Goal: Task Accomplishment & Management: Manage account settings

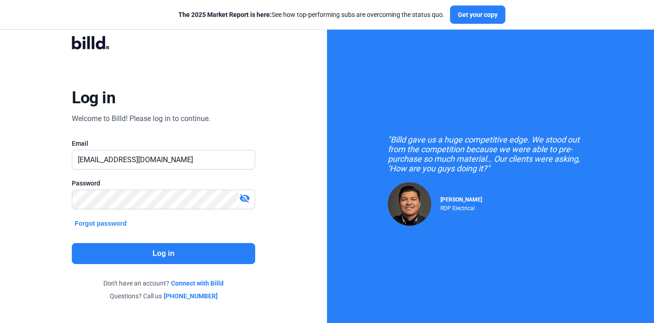
click at [175, 252] on button "Log in" at bounding box center [163, 253] width 183 height 21
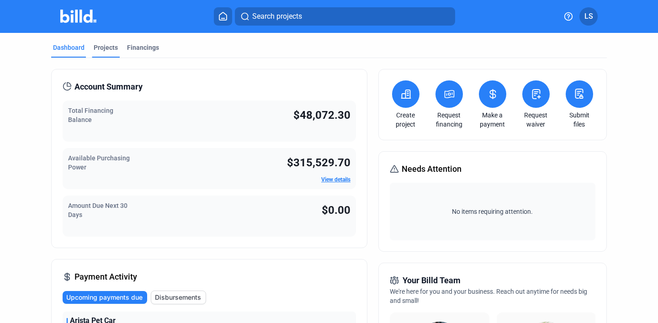
click at [100, 48] on div "Projects" at bounding box center [106, 47] width 24 height 9
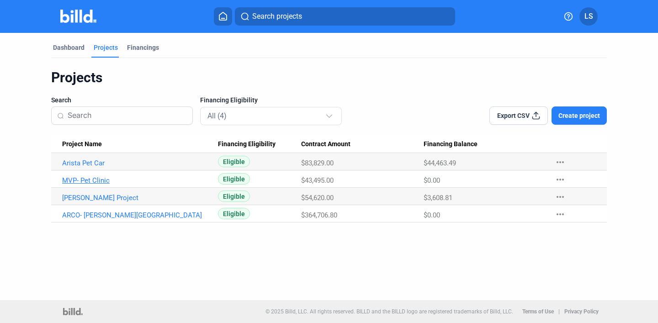
click at [96, 167] on link "MVP- Pet Clinic" at bounding box center [136, 163] width 148 height 8
click at [136, 167] on link "MVP- Pet Clinic" at bounding box center [136, 163] width 148 height 8
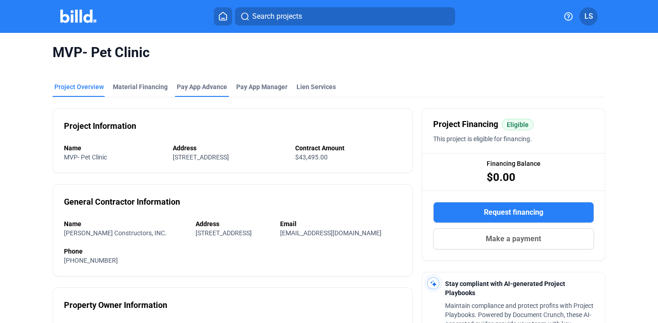
click at [208, 84] on div "Pay App Advance" at bounding box center [202, 86] width 50 height 9
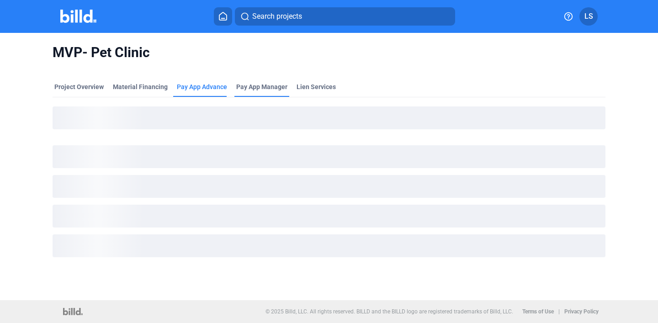
click at [260, 85] on span "Pay App Manager" at bounding box center [261, 86] width 51 height 9
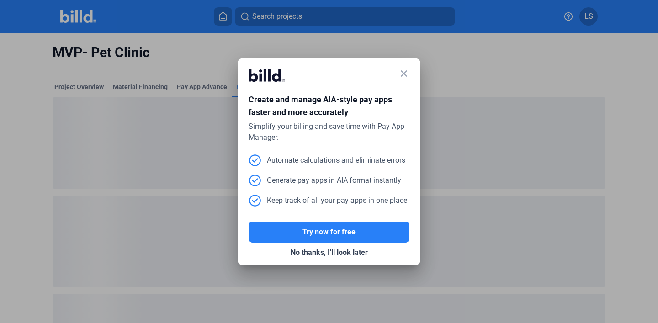
click at [404, 70] on mat-icon "close" at bounding box center [404, 73] width 11 height 11
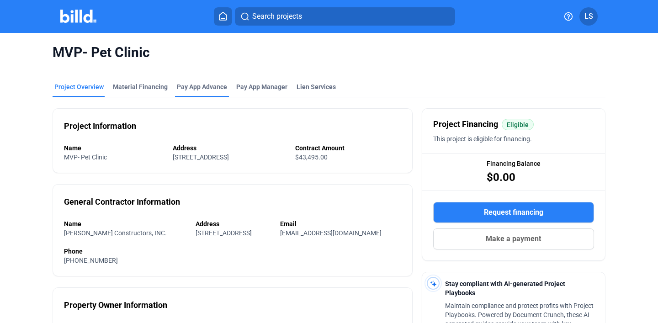
click at [198, 83] on div "Pay App Advance" at bounding box center [202, 86] width 50 height 9
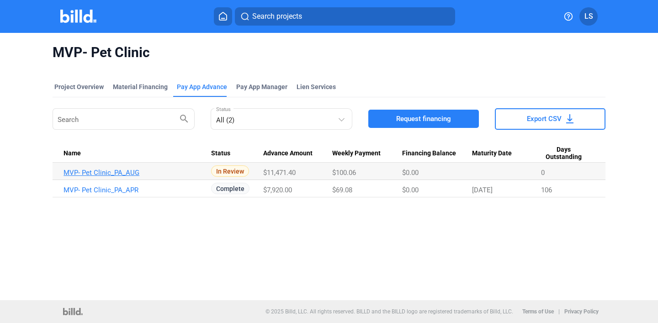
click at [166, 174] on link "MVP- Pet Clinic_PA_AUG" at bounding box center [138, 173] width 148 height 8
click at [127, 170] on link "MVP- Pet Clinic_PA_AUG" at bounding box center [138, 173] width 148 height 8
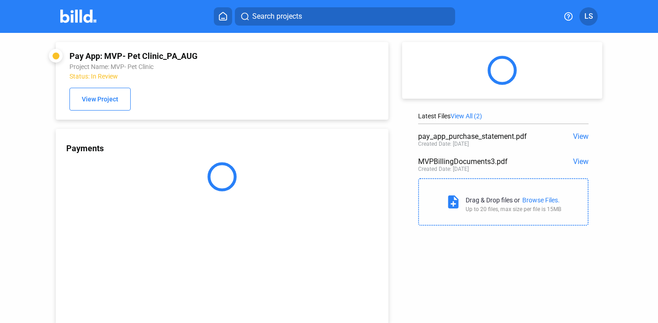
scroll to position [24, 0]
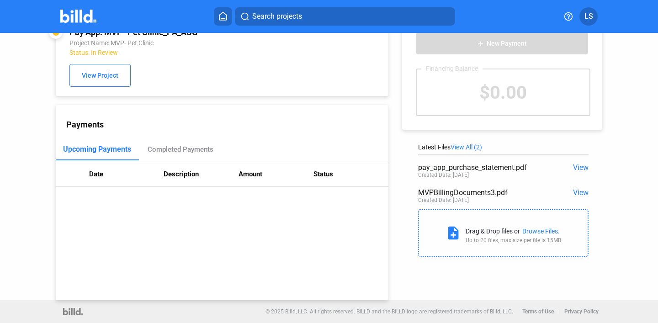
click at [576, 166] on span "View" at bounding box center [581, 167] width 16 height 9
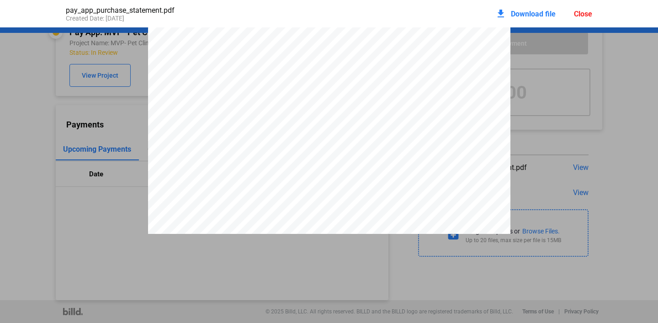
scroll to position [1239, 0]
